Goal: Task Accomplishment & Management: Manage account settings

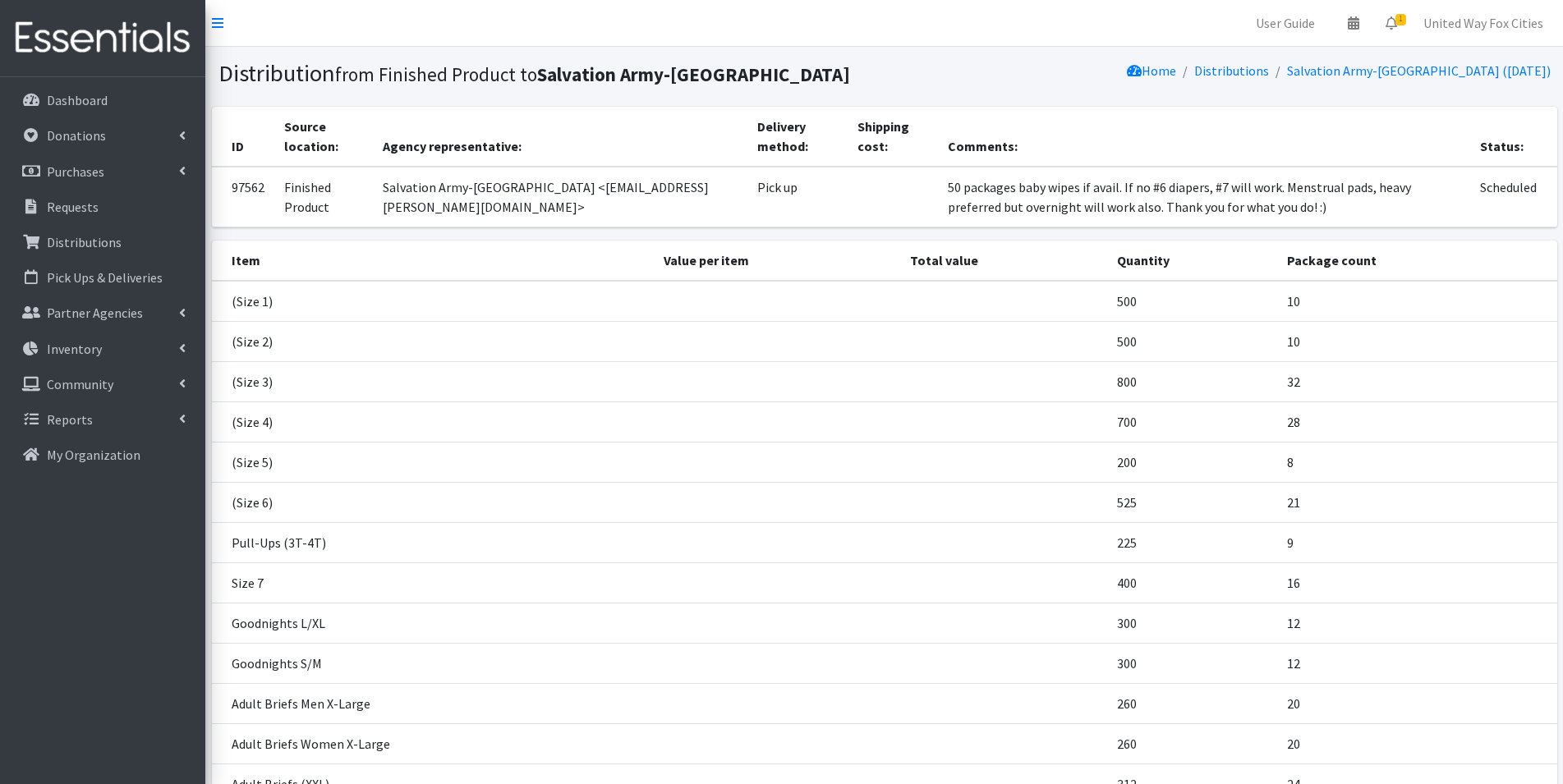
scroll to position [266, 0]
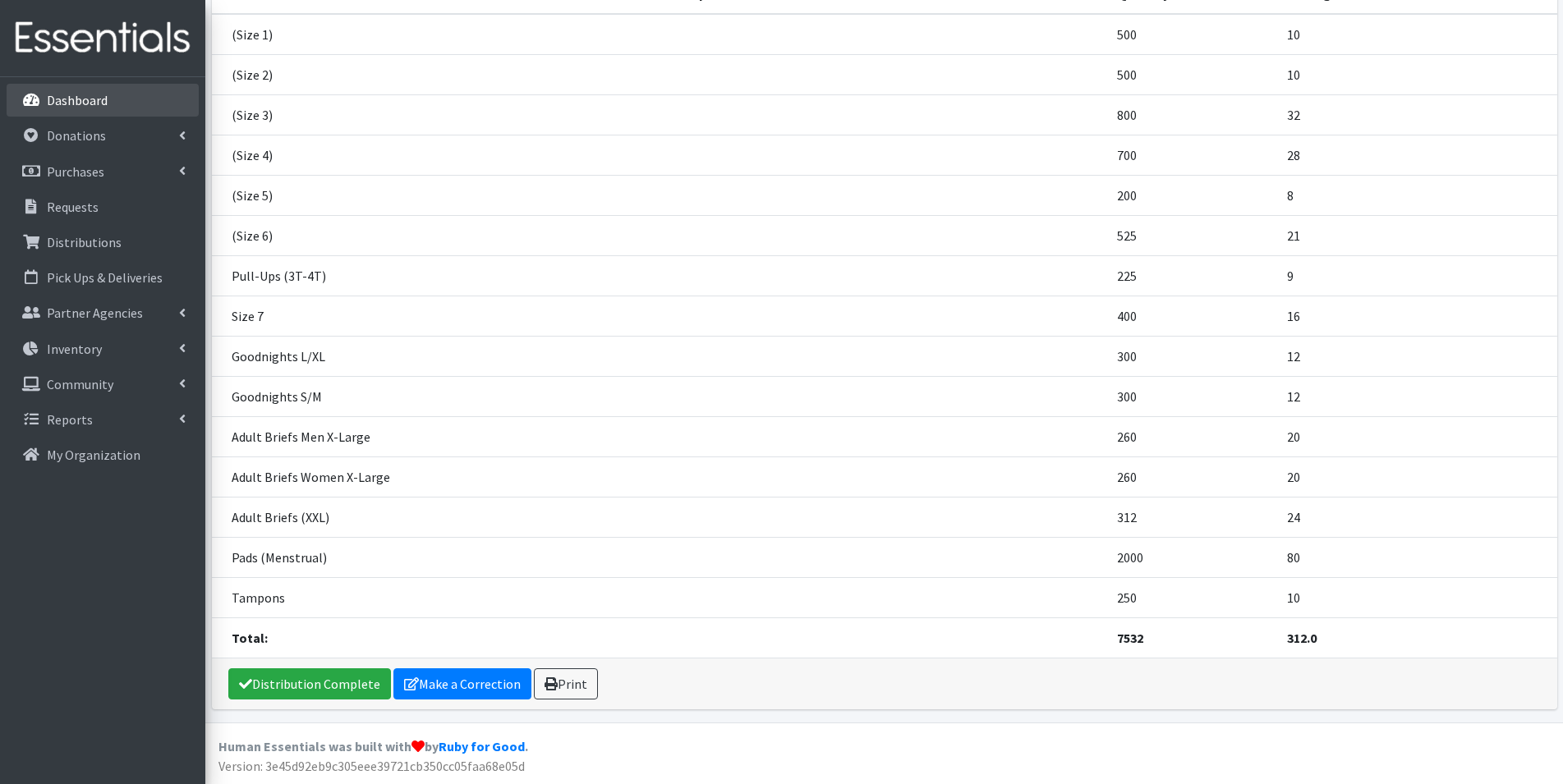
click at [62, 102] on p "Dashboard" at bounding box center [77, 100] width 61 height 16
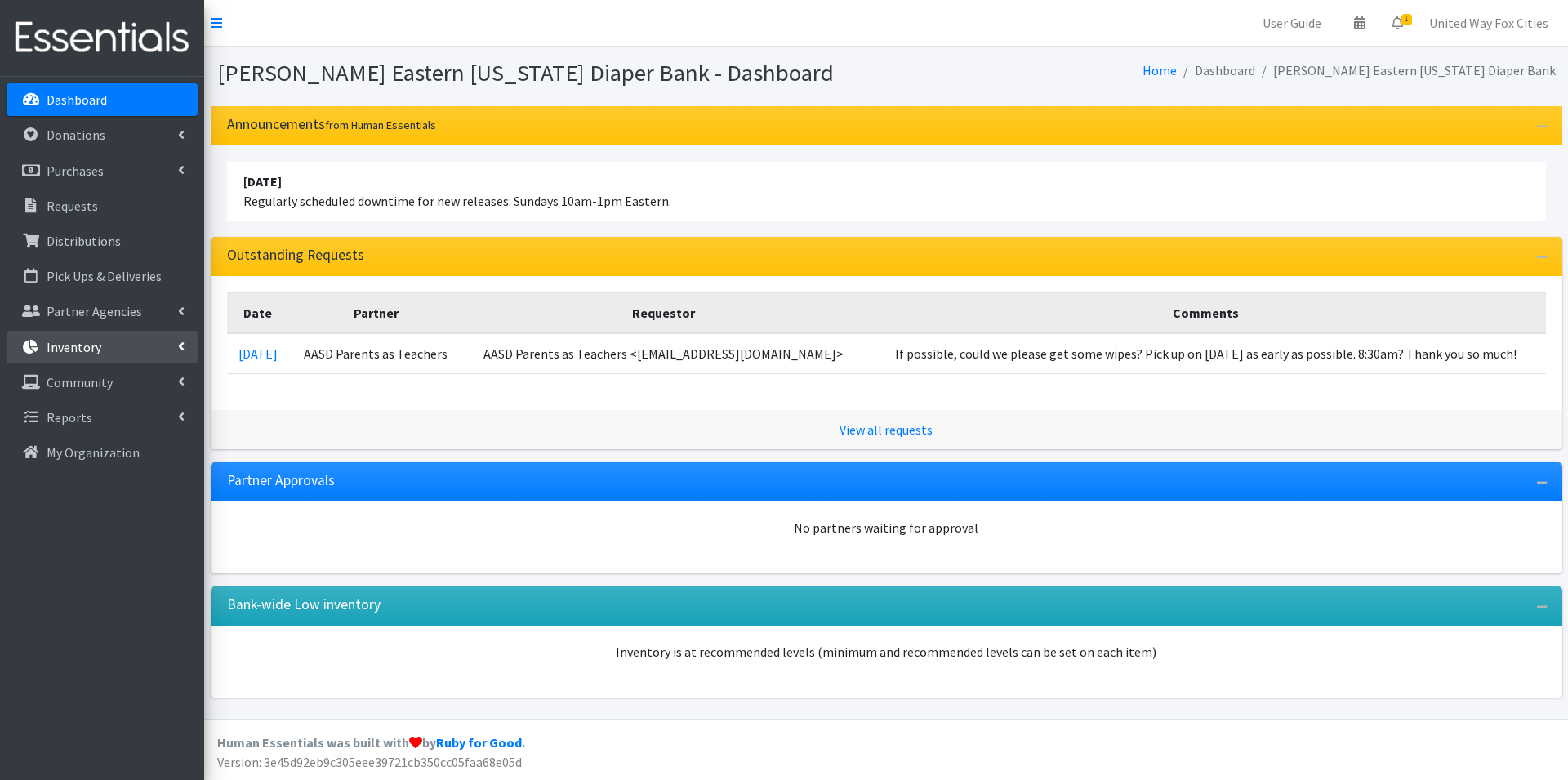
click at [183, 350] on icon at bounding box center [181, 346] width 7 height 13
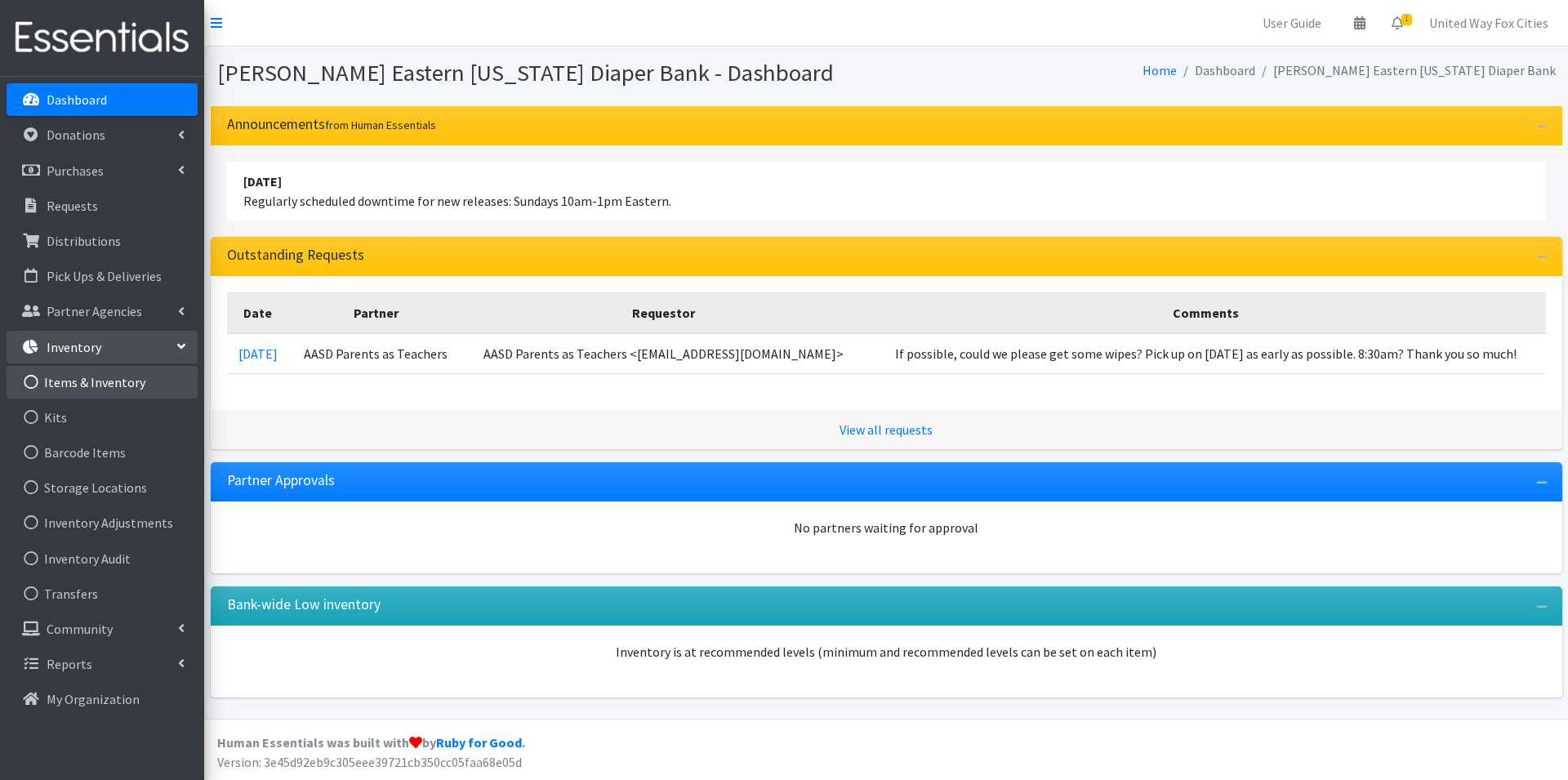
click at [131, 387] on link "Items & Inventory" at bounding box center [102, 382] width 191 height 33
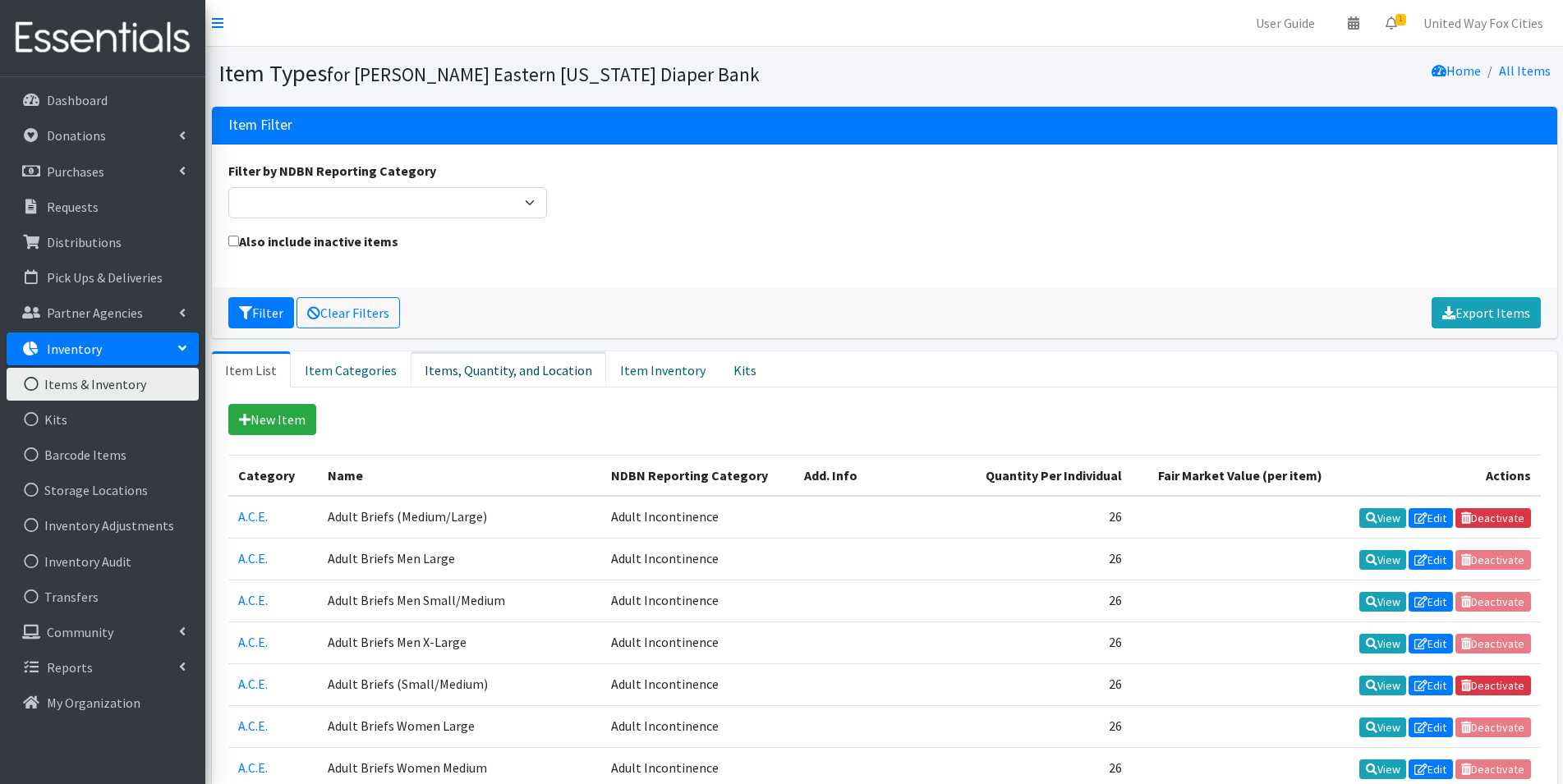
click at [523, 372] on link "Items, Quantity, and Location" at bounding box center [507, 369] width 195 height 36
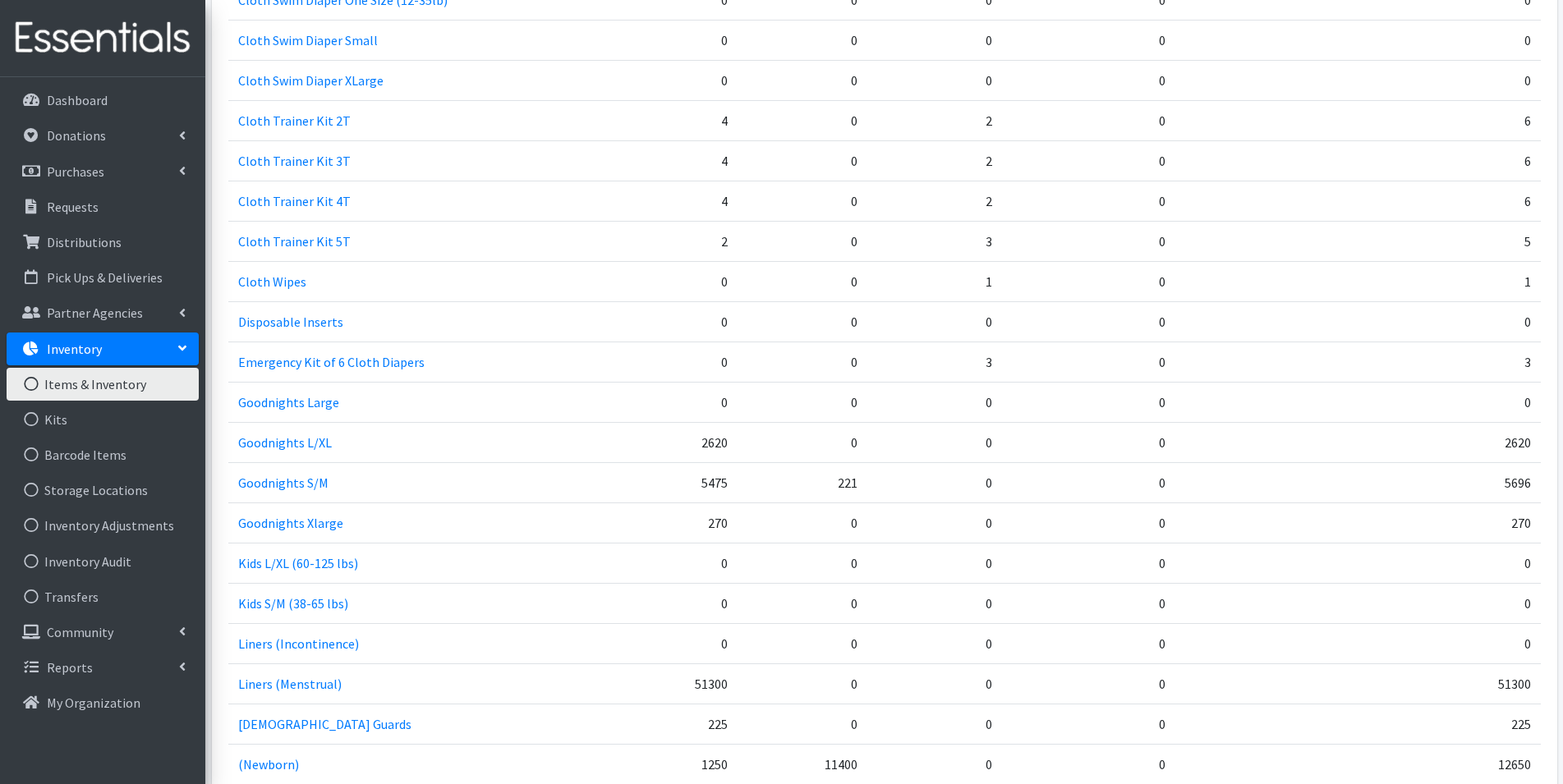
scroll to position [1231, 0]
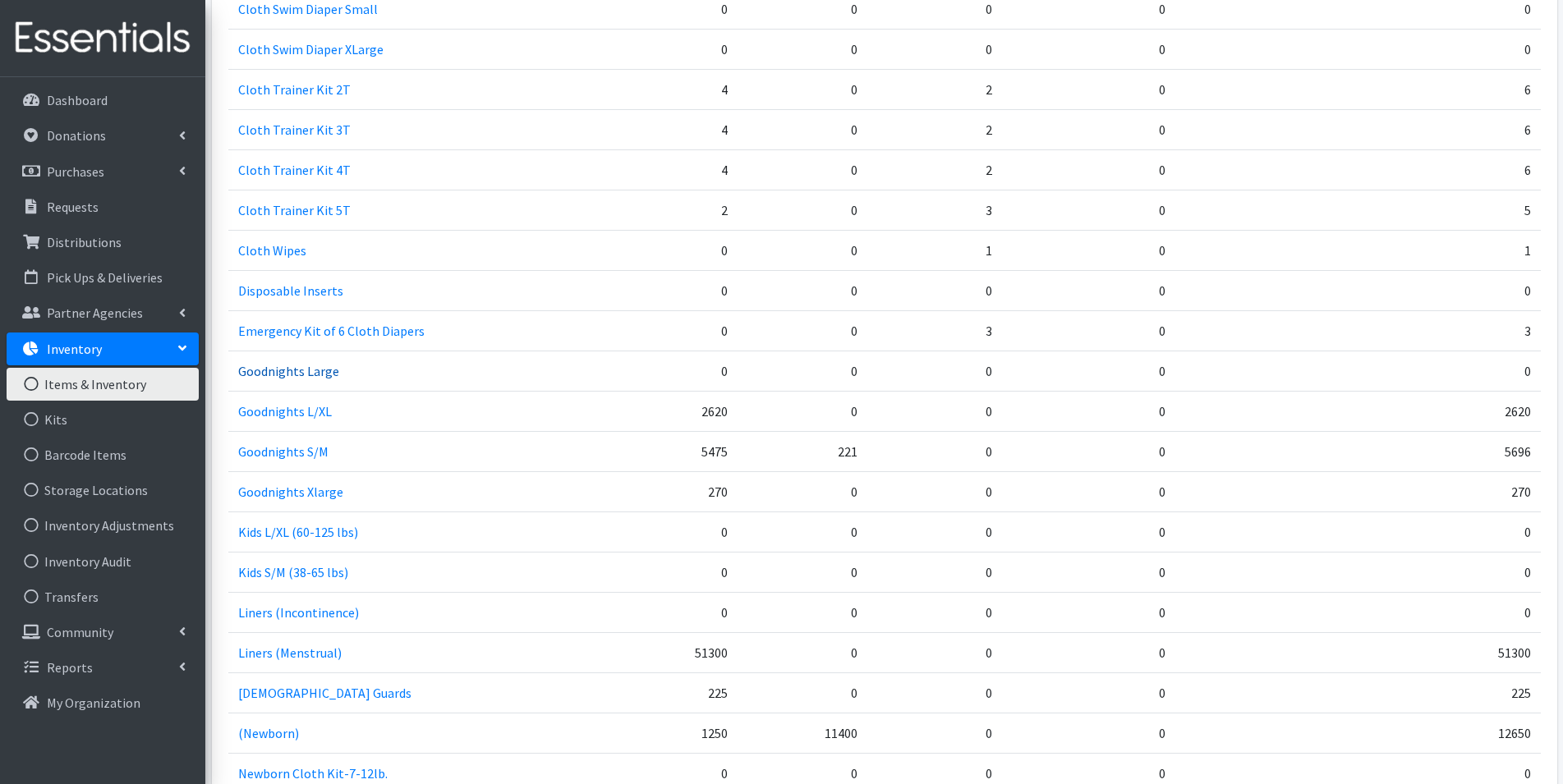
click at [322, 376] on link "Goodnights Large" at bounding box center [288, 370] width 101 height 16
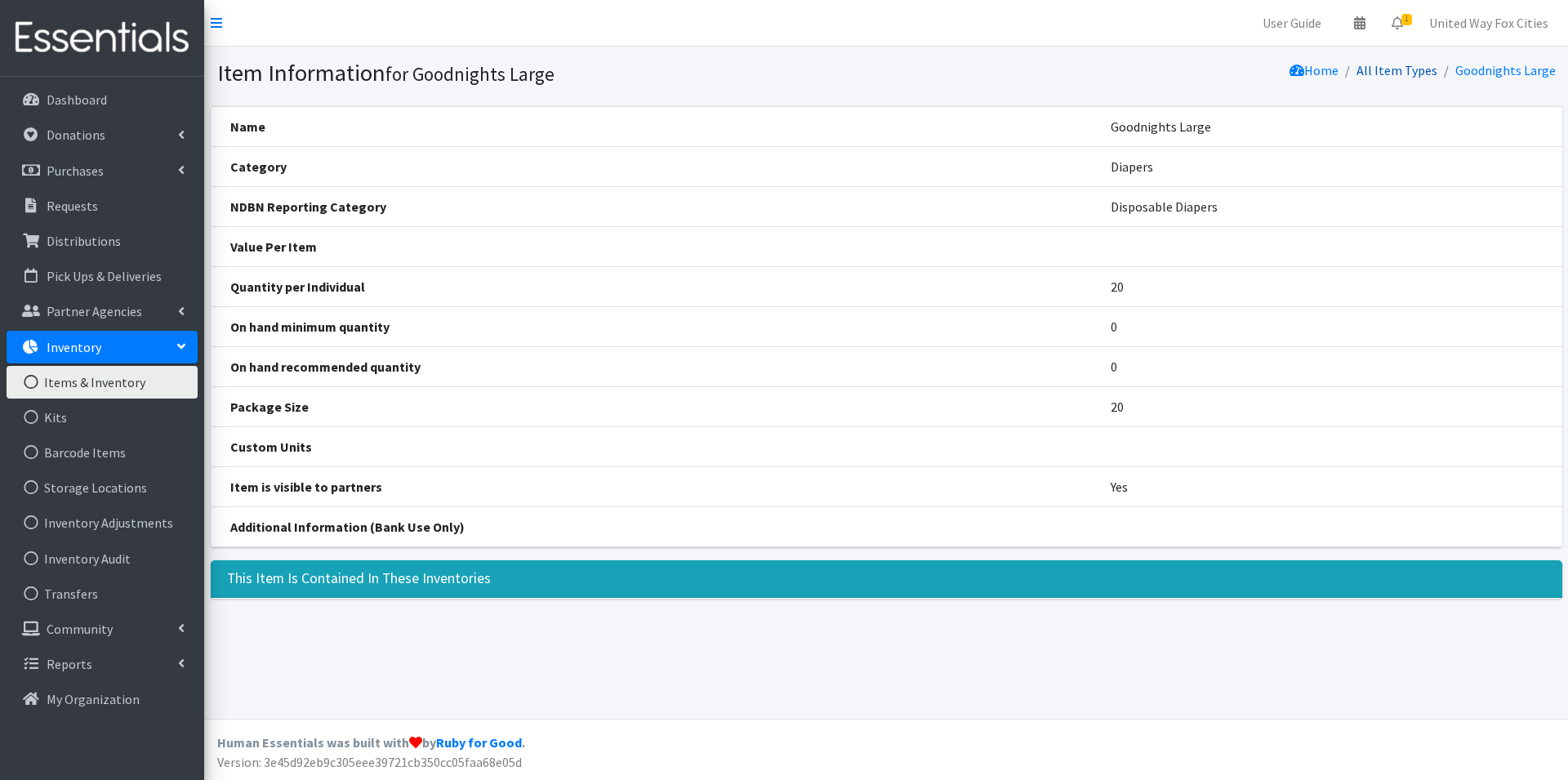
click at [1401, 68] on link "All Item Types" at bounding box center [1396, 70] width 80 height 16
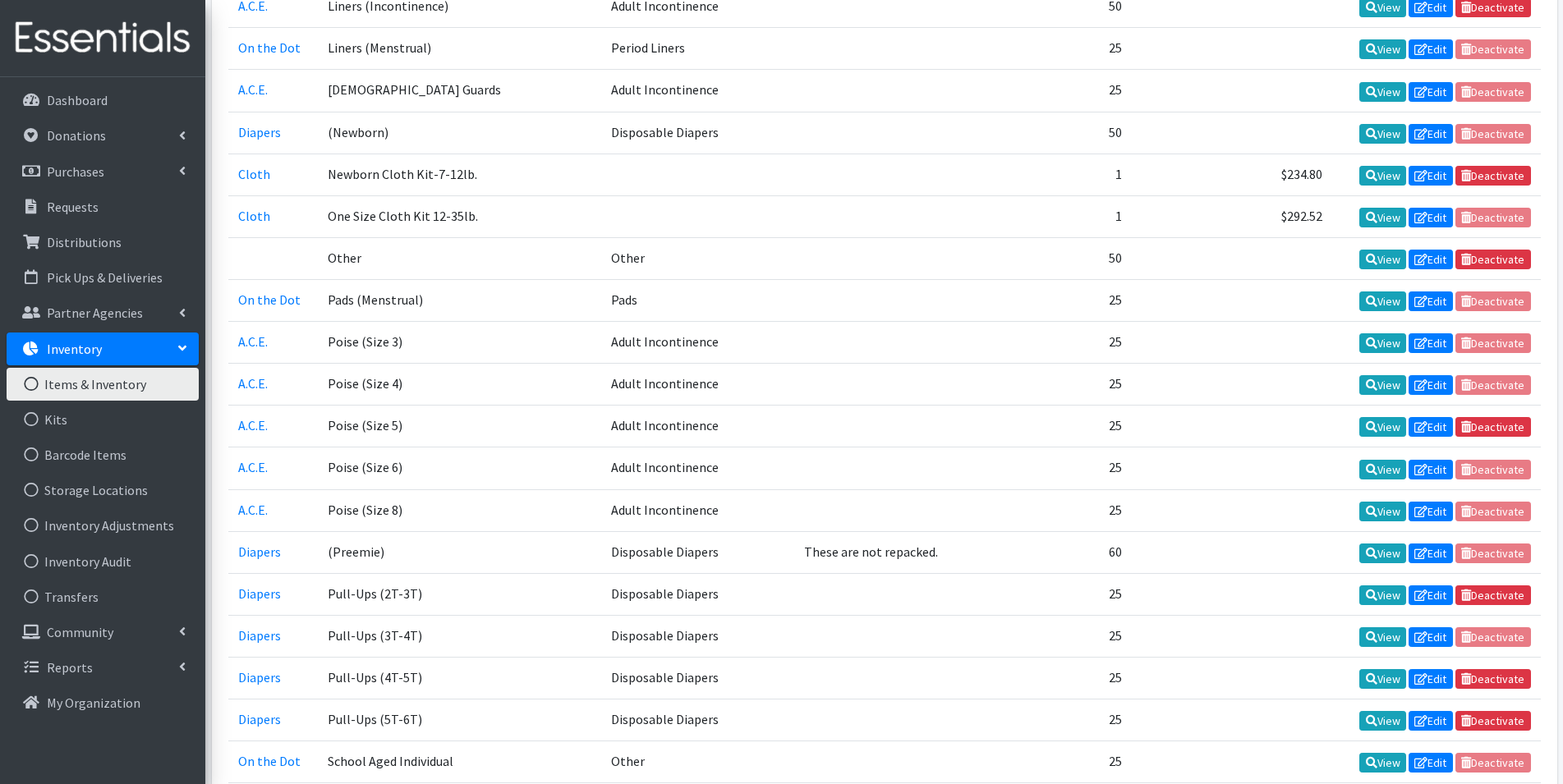
scroll to position [1478, 0]
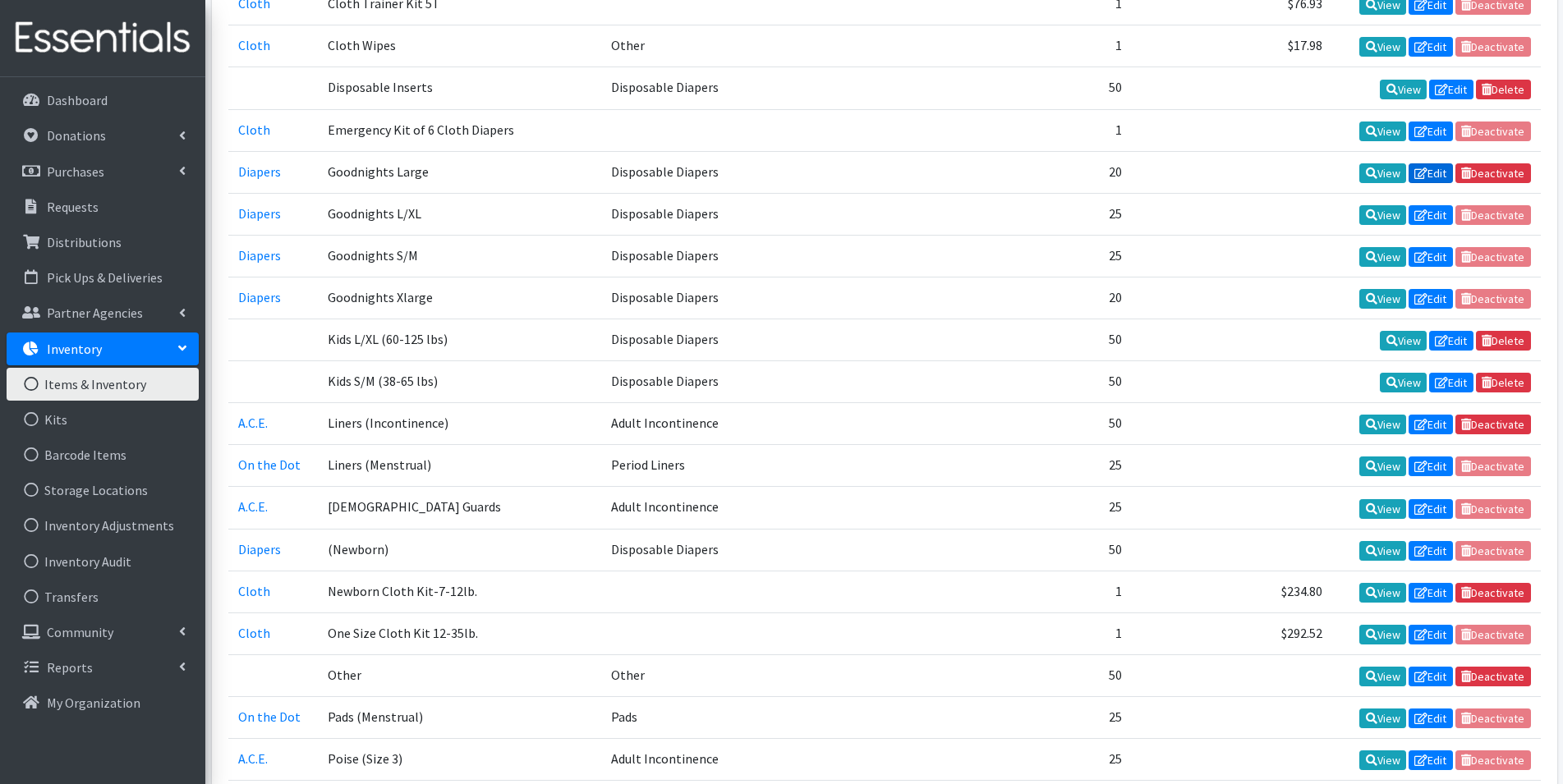
click at [1434, 175] on link "Edit" at bounding box center [1431, 173] width 45 height 20
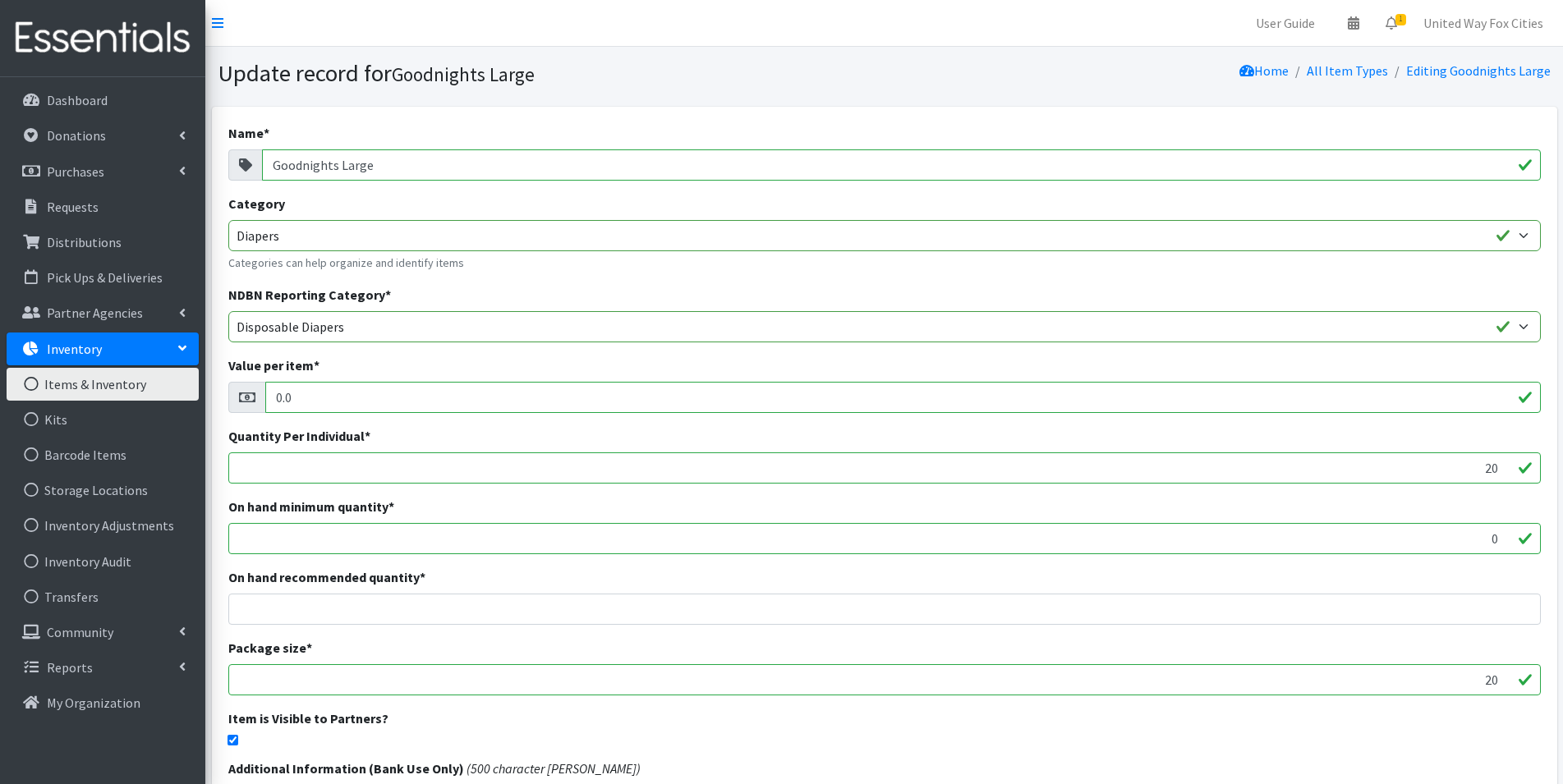
click at [230, 739] on input "checkbox" at bounding box center [232, 739] width 10 height 10
checkbox input "false"
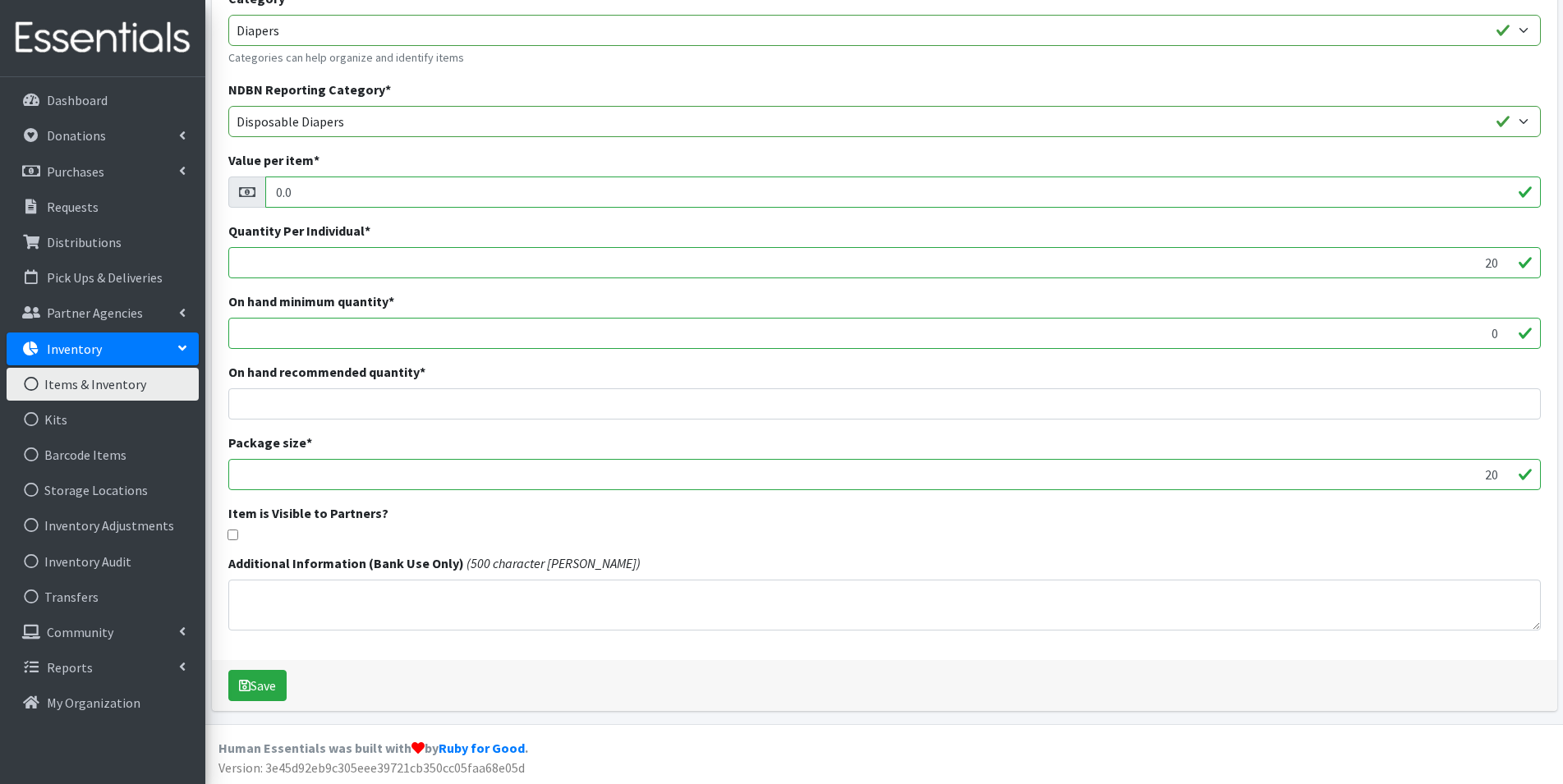
scroll to position [206, 0]
click at [272, 685] on button "Save" at bounding box center [257, 683] width 58 height 31
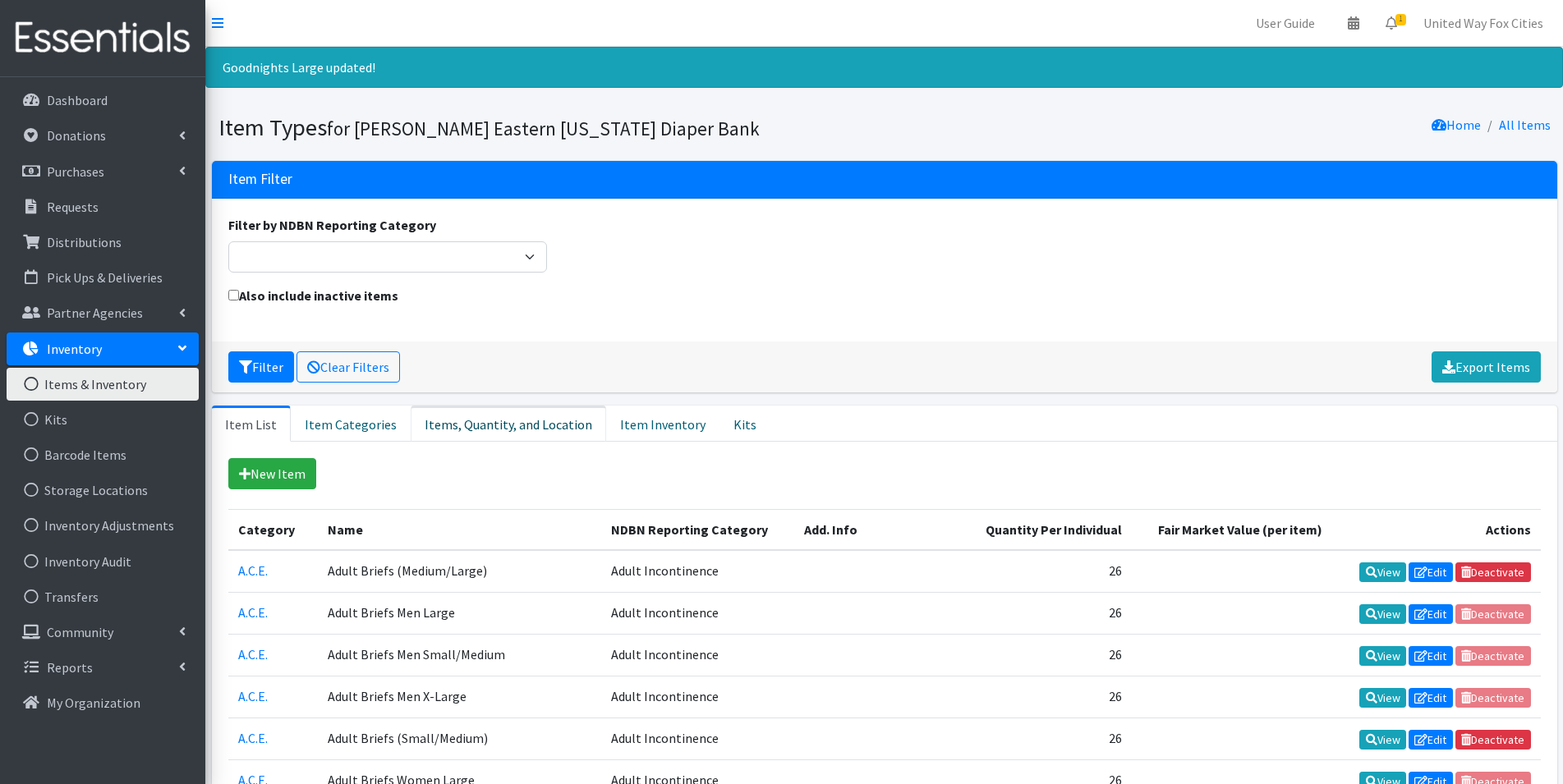
click at [521, 429] on link "Items, Quantity, and Location" at bounding box center [507, 423] width 195 height 36
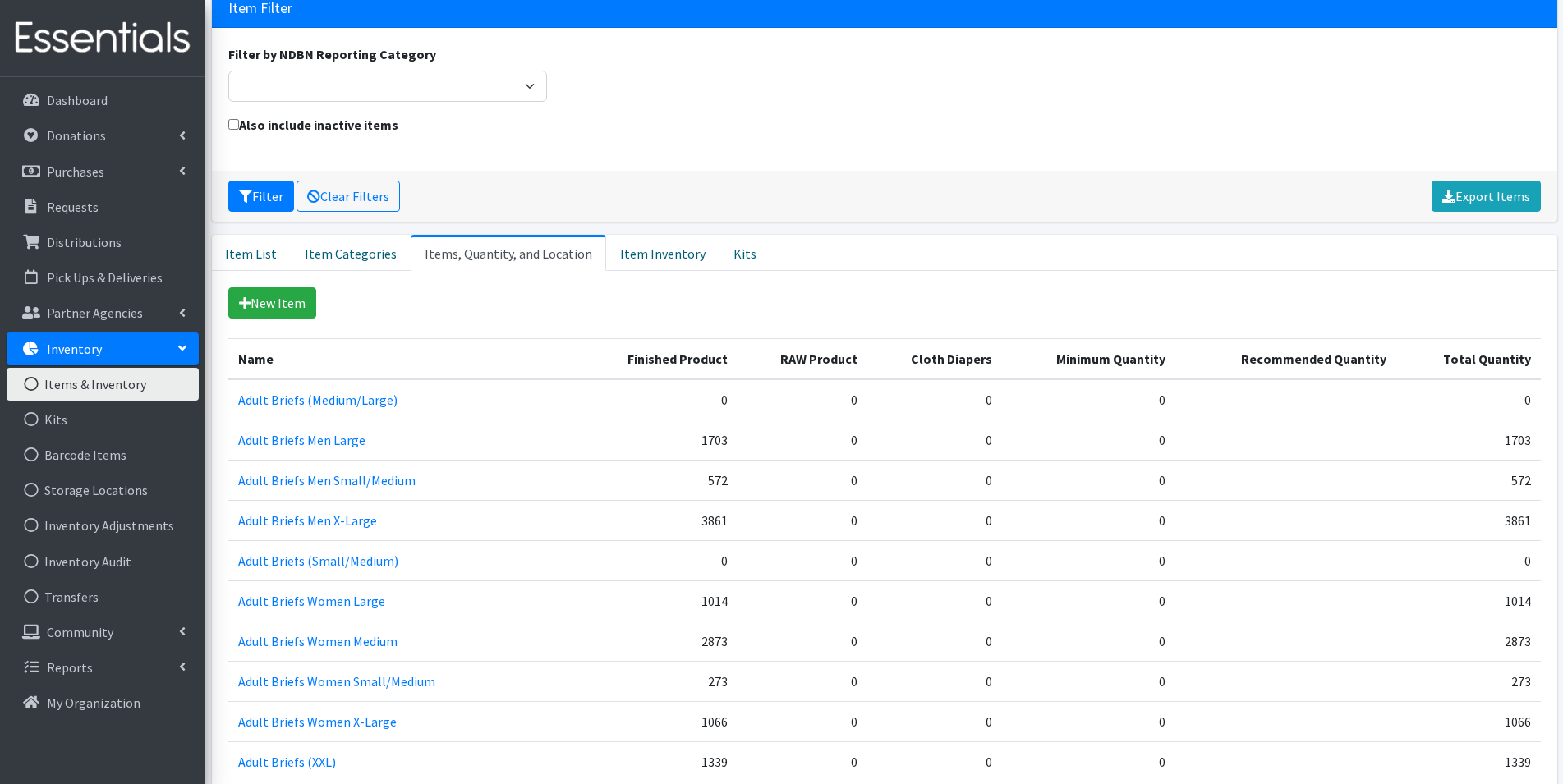
scroll to position [165, 0]
